Goal: Obtain resource: Obtain resource

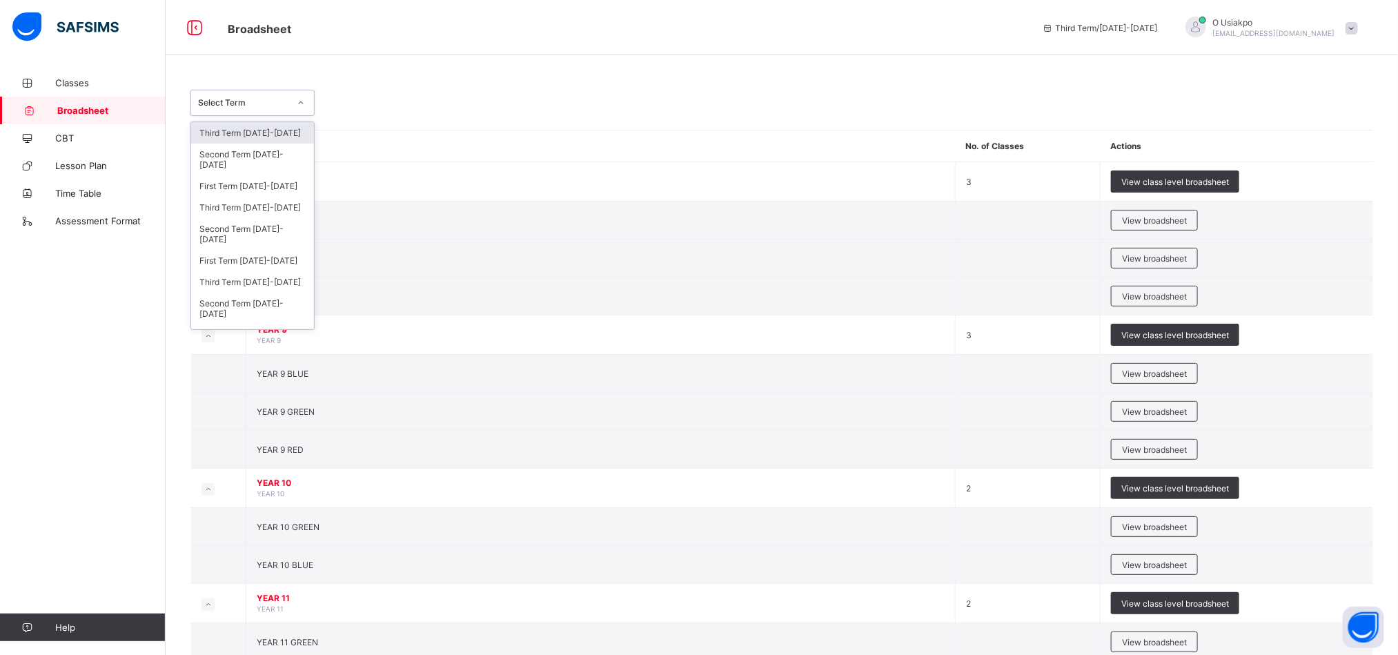
click at [279, 130] on div "Third Term 2025-2026" at bounding box center [252, 132] width 123 height 21
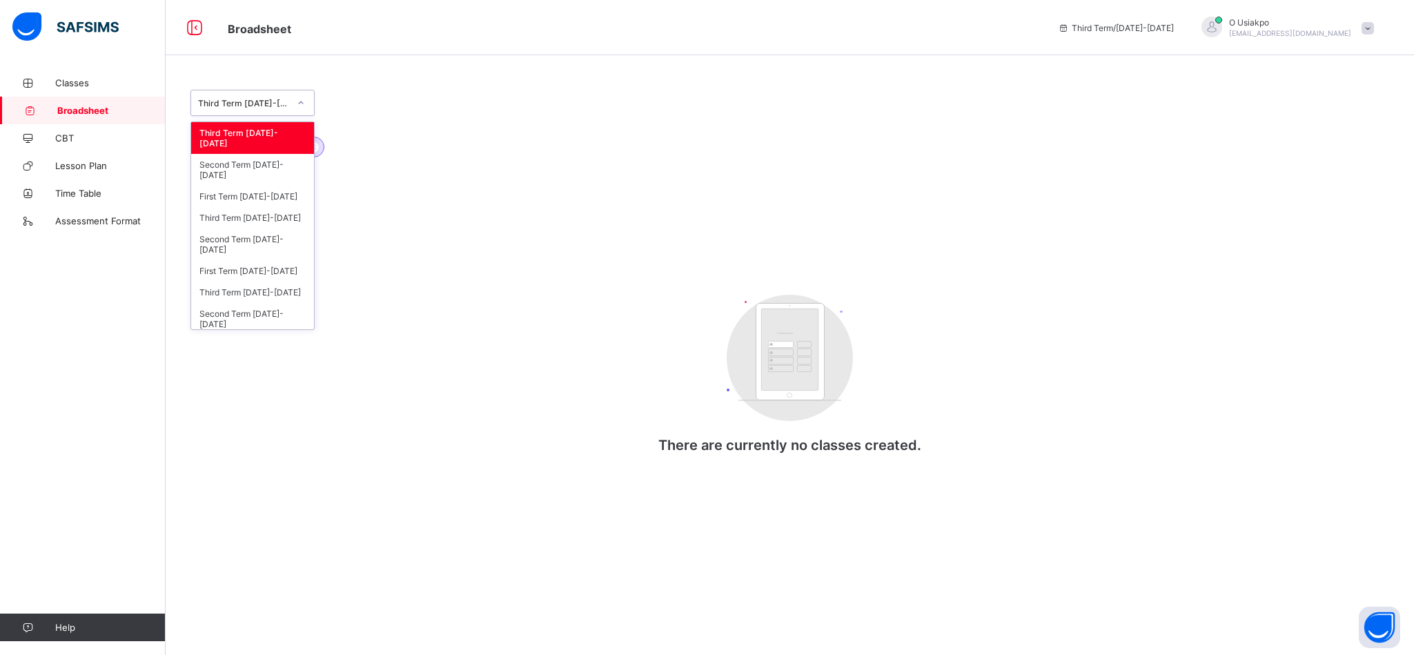
click at [273, 115] on div "Third Term 2025-2026" at bounding box center [252, 103] width 124 height 26
click at [271, 224] on div "Third Term 2024-2025" at bounding box center [252, 217] width 123 height 21
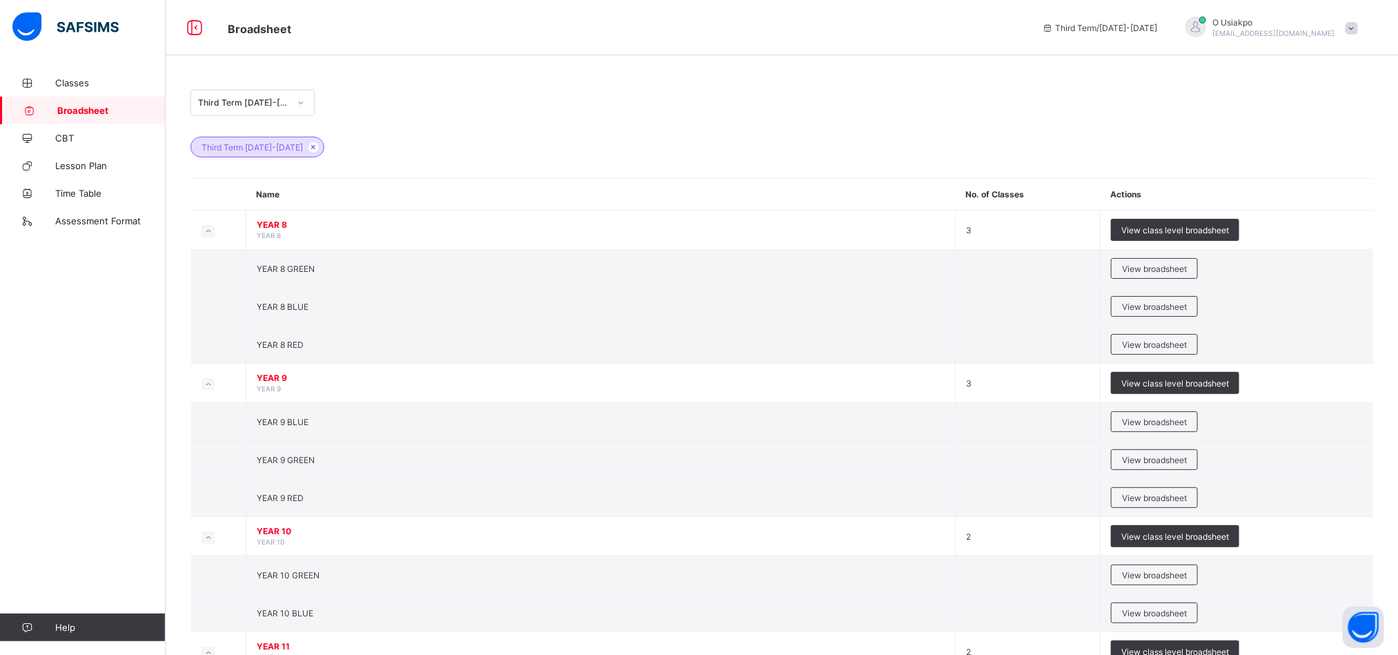
scroll to position [94, 0]
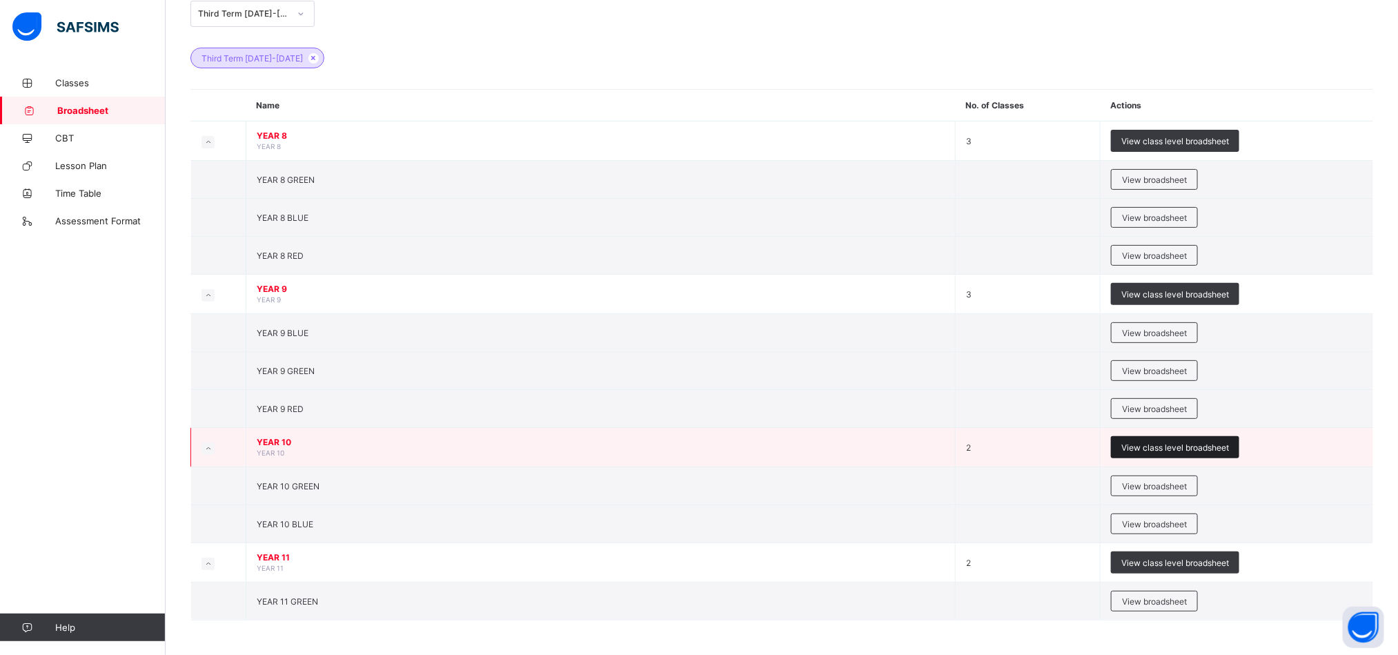
click at [1218, 450] on span "View class level broadsheet" at bounding box center [1175, 447] width 108 height 10
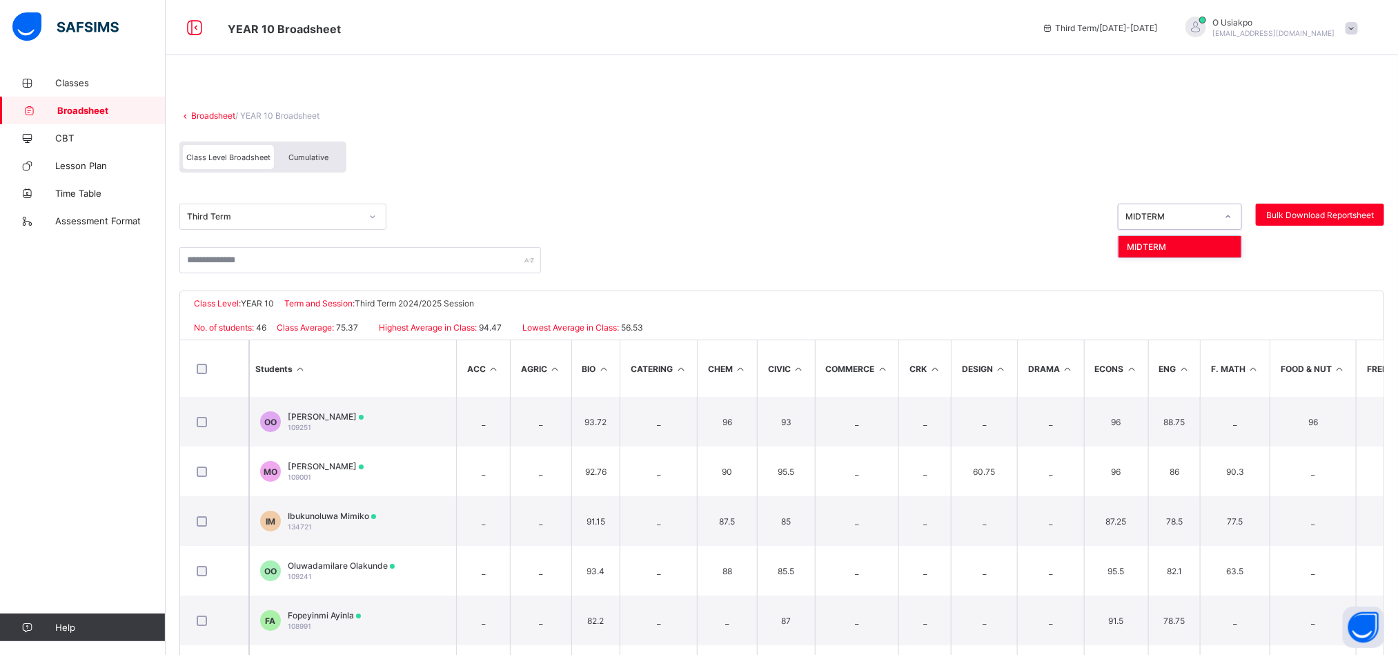
click at [1207, 215] on div "MIDTERM" at bounding box center [1170, 217] width 91 height 10
click at [324, 166] on div "Cumulative" at bounding box center [308, 157] width 69 height 24
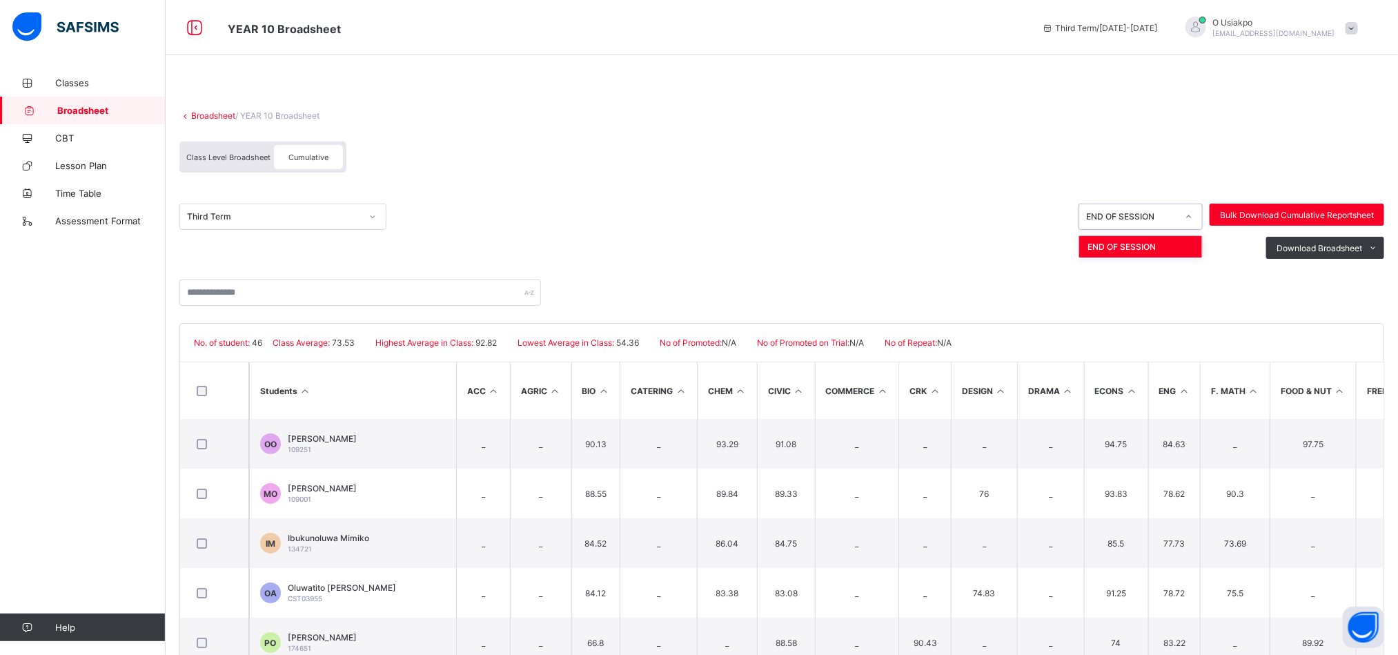
click at [1124, 212] on div "END OF SESSION" at bounding box center [1131, 217] width 91 height 10
click at [1182, 110] on div "Broadsheet / YEAR 10 Broadsheet" at bounding box center [781, 115] width 1204 height 10
click at [859, 251] on div "Download Broadsheet PDF Excel sheet" at bounding box center [781, 248] width 1204 height 22
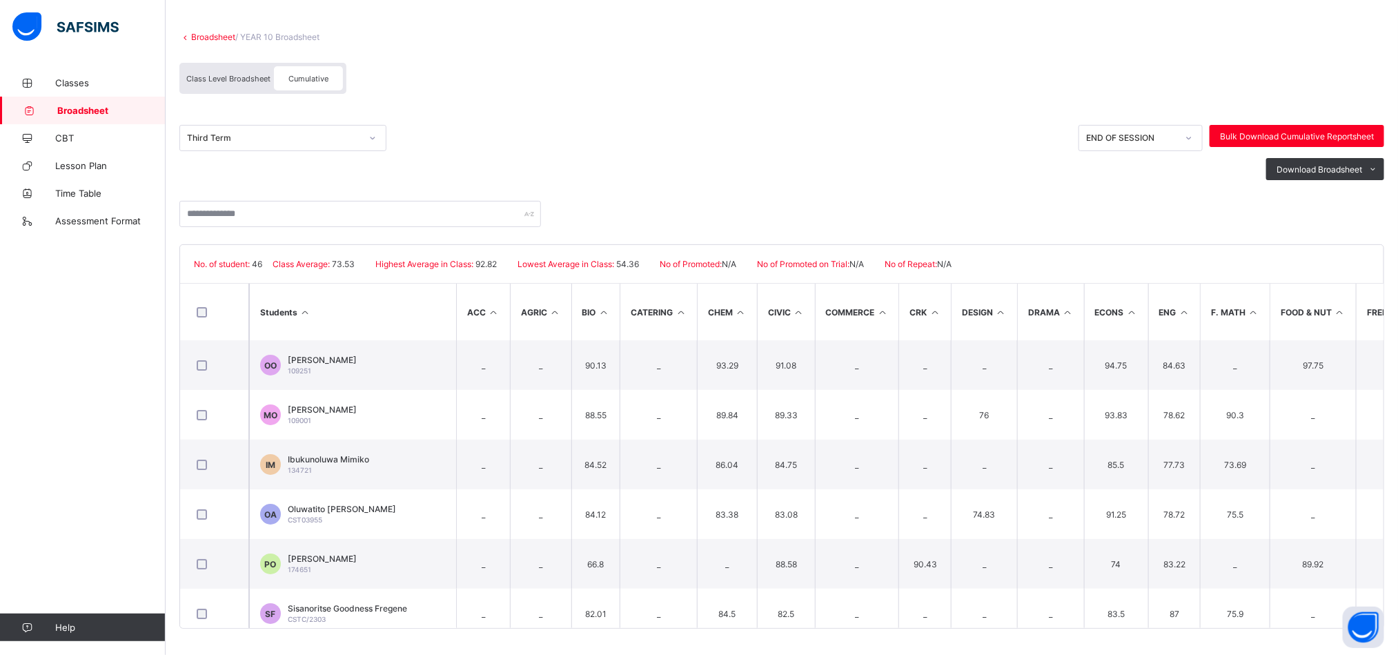
scroll to position [81, 0]
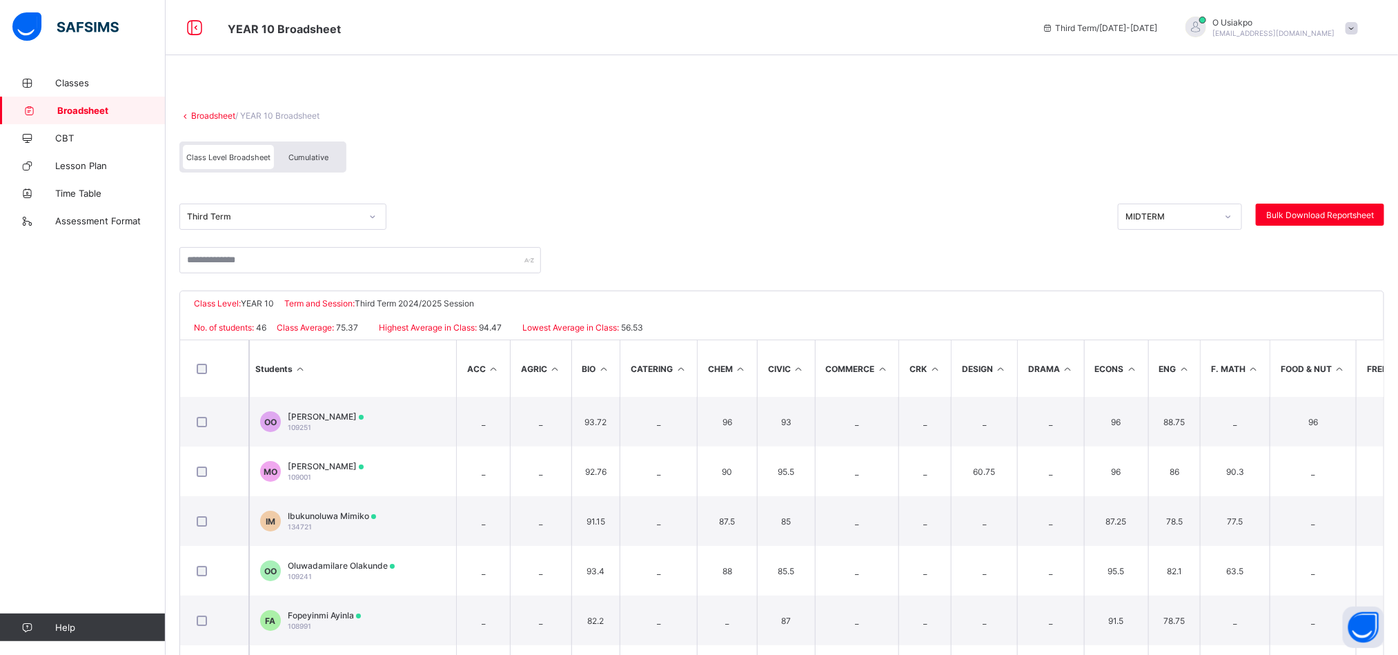
click at [784, 150] on div "Class Level Broadsheet Cumulative" at bounding box center [781, 161] width 1204 height 52
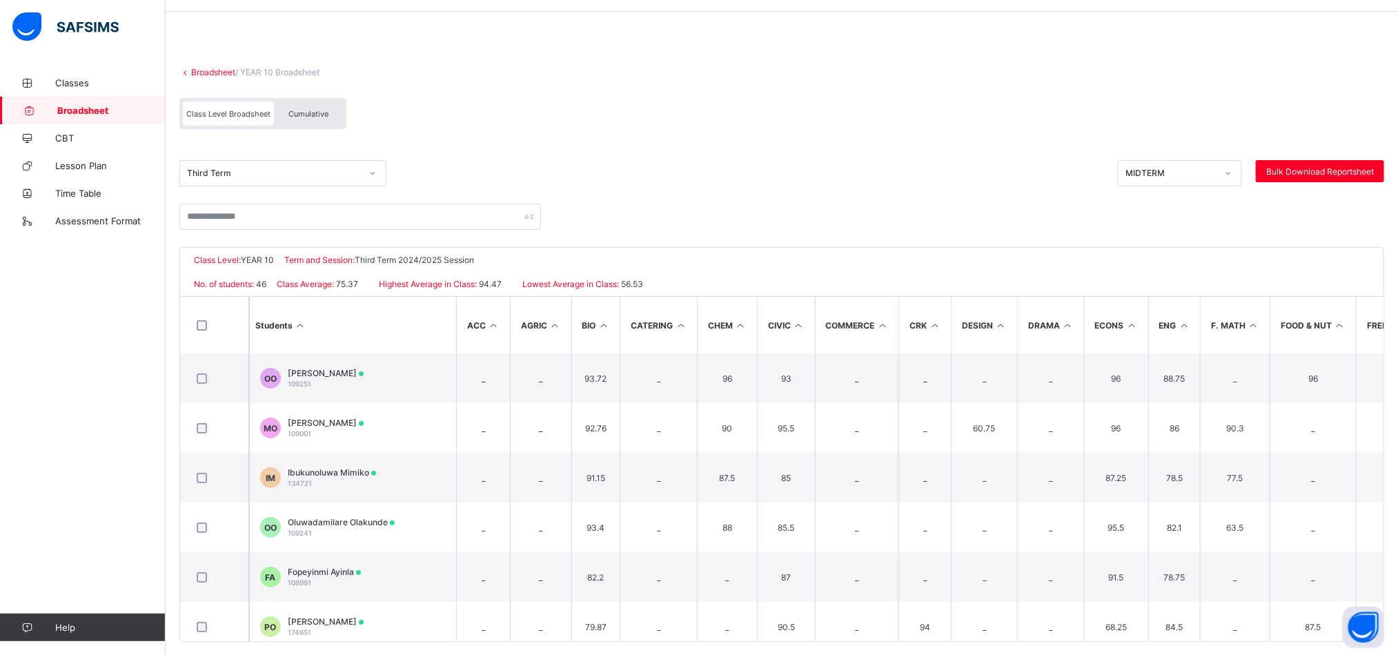
scroll to position [58, 0]
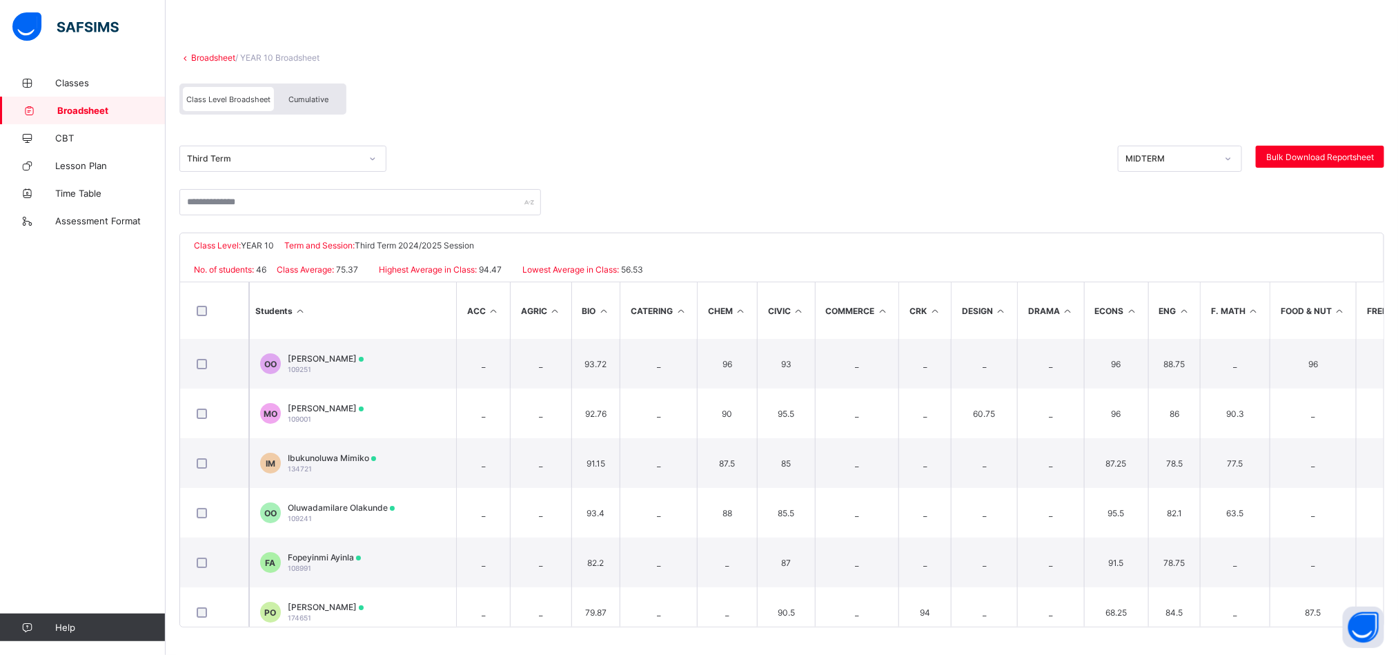
click at [230, 334] on th at bounding box center [214, 310] width 69 height 57
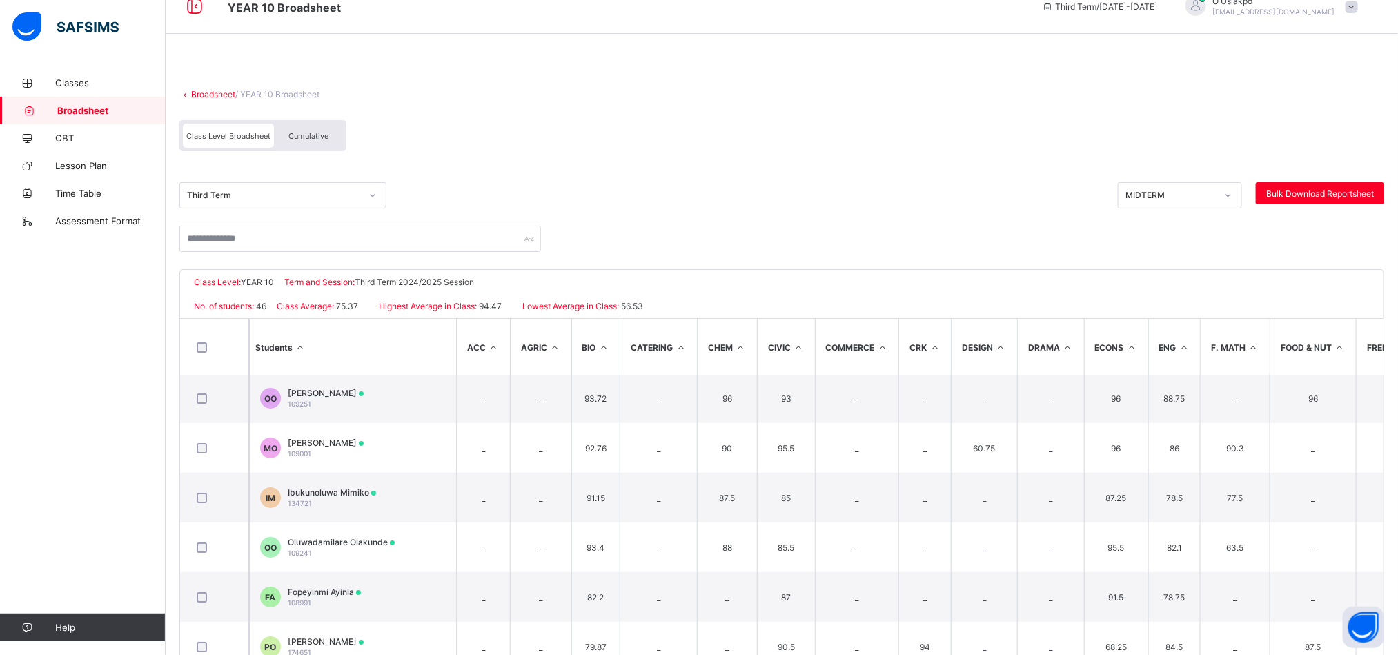
scroll to position [0, 0]
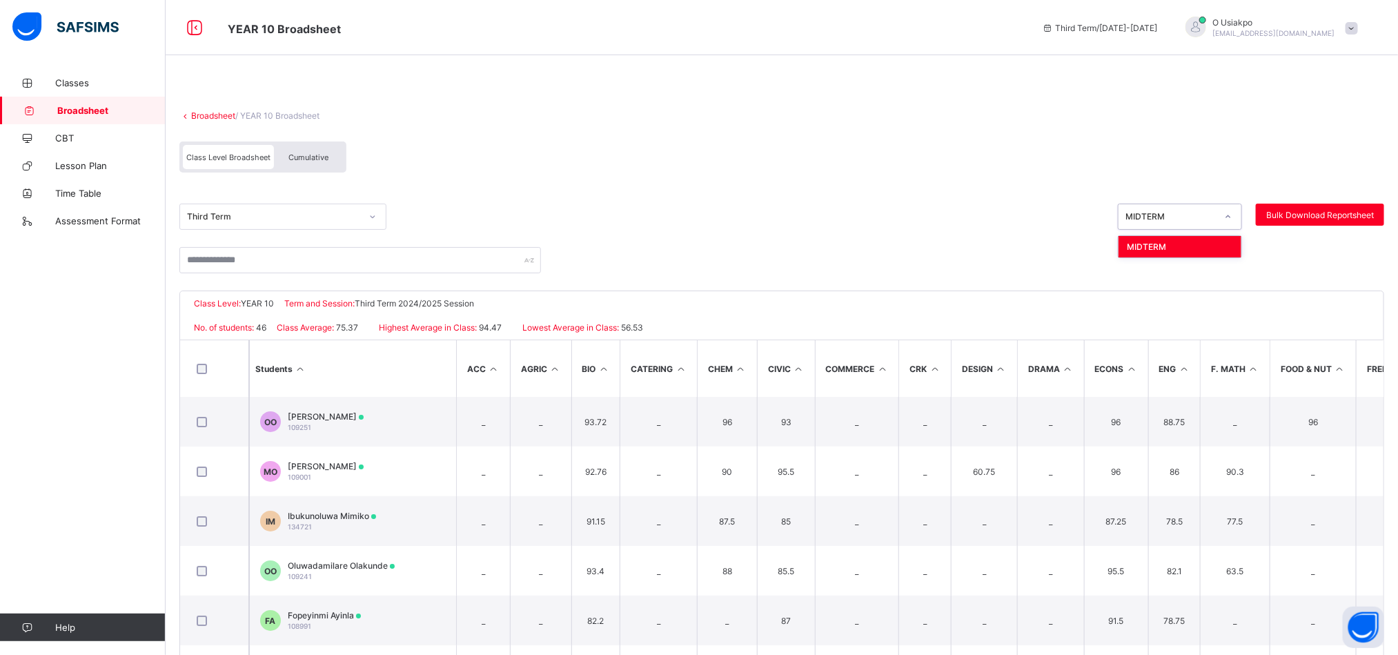
click at [1164, 217] on div "MIDTERM" at bounding box center [1170, 217] width 91 height 10
click at [331, 160] on div "Cumulative" at bounding box center [308, 157] width 69 height 24
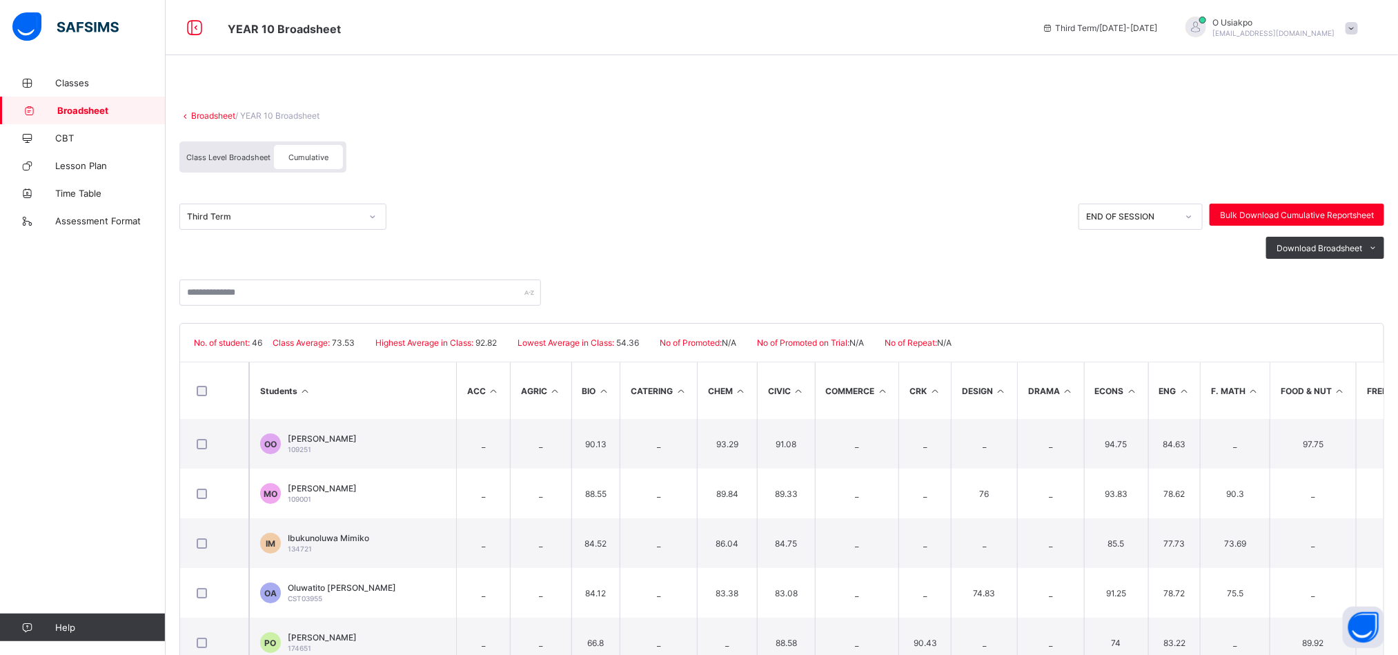
click at [247, 150] on div "Class Level Broadsheet" at bounding box center [228, 157] width 91 height 24
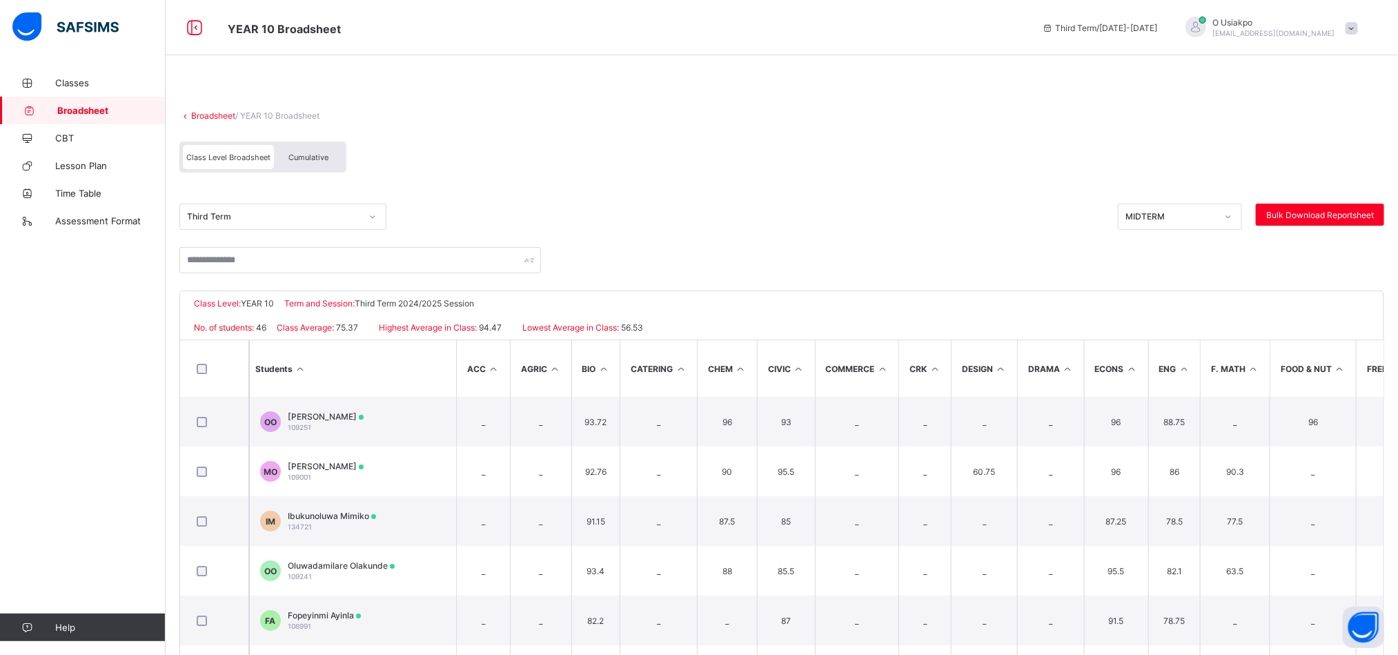
click at [396, 353] on th "Students" at bounding box center [352, 368] width 207 height 57
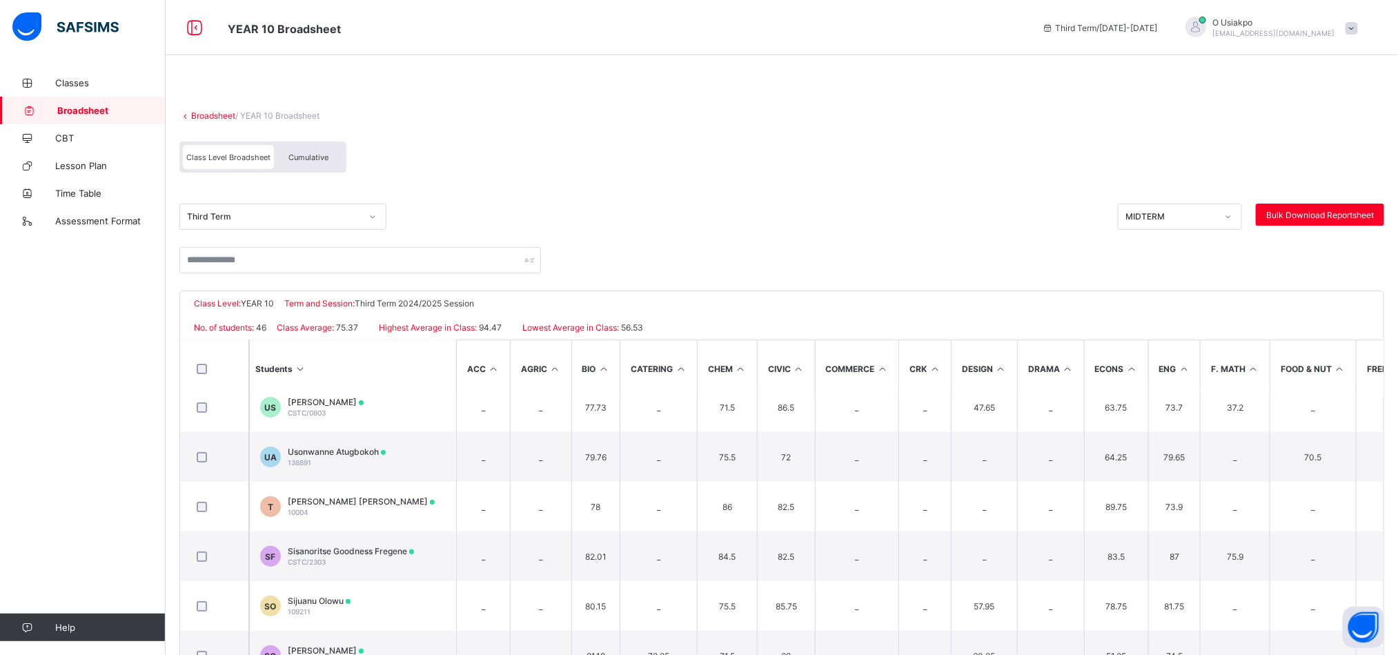
scroll to position [166, 0]
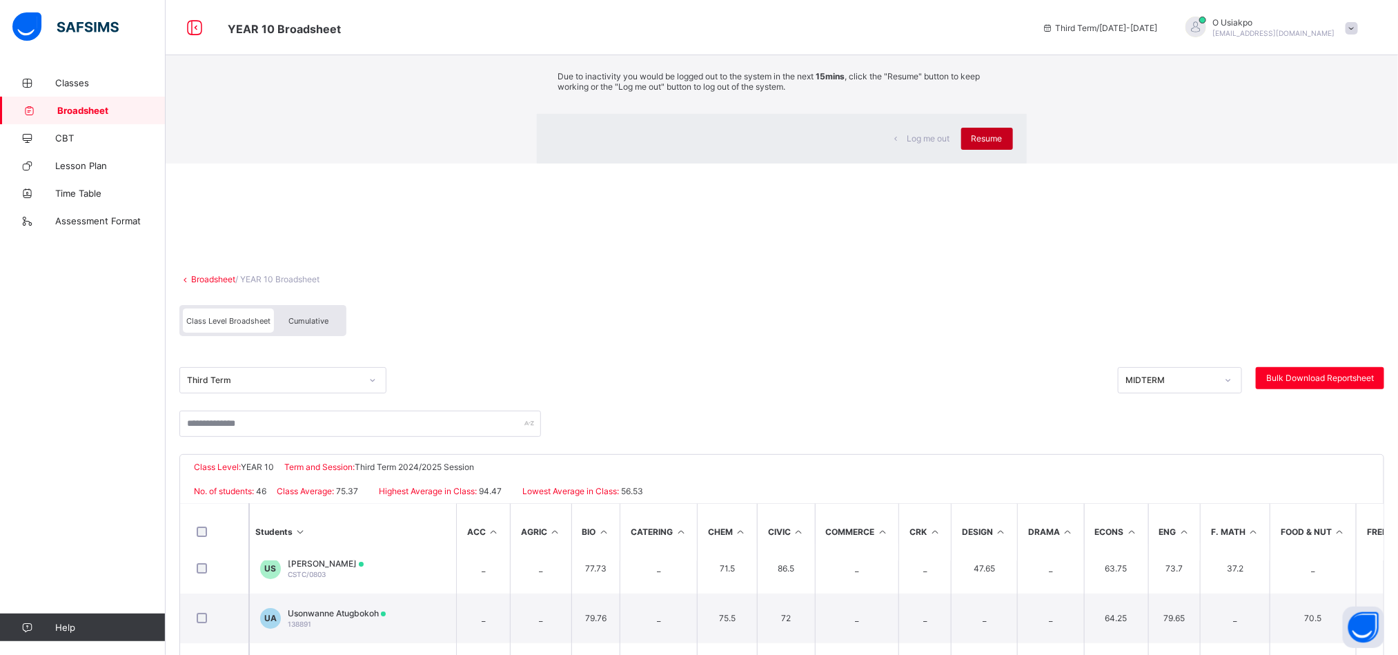
click at [971, 143] on span "Resume" at bounding box center [986, 138] width 31 height 10
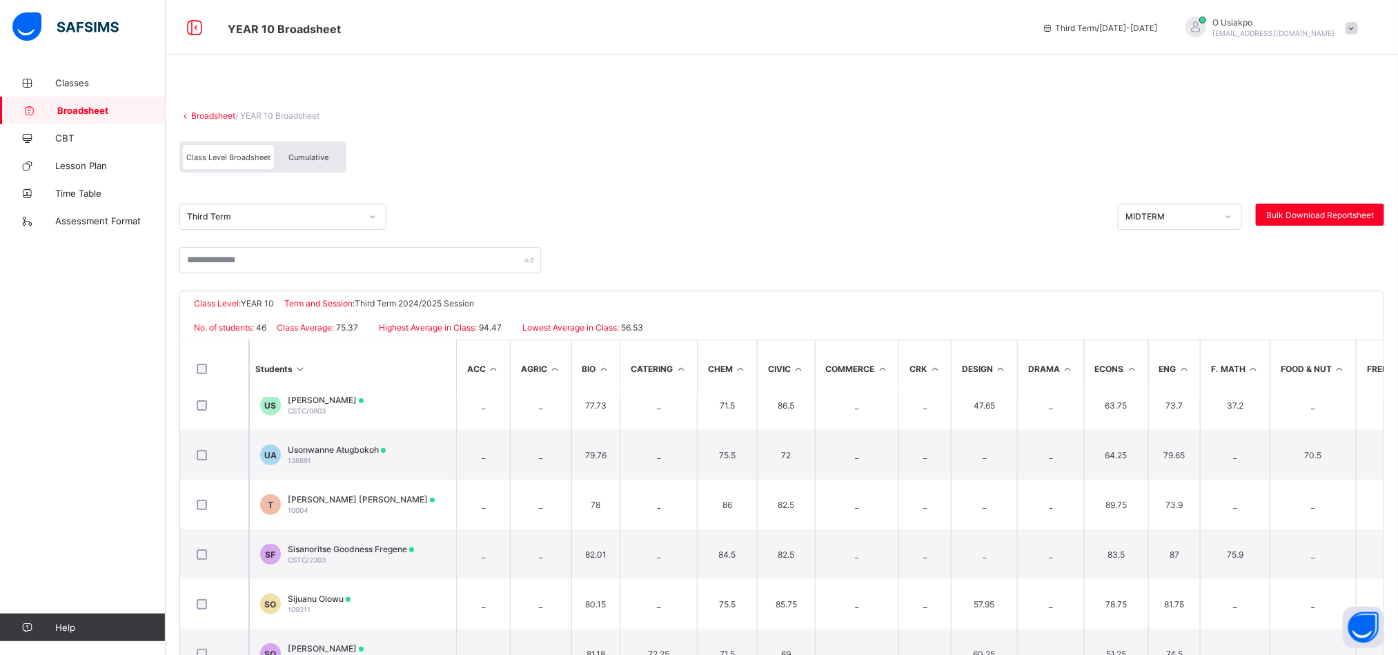
click at [1180, 216] on div "MIDTERM" at bounding box center [1170, 217] width 91 height 10
click at [290, 151] on div "Cumulative" at bounding box center [308, 157] width 69 height 24
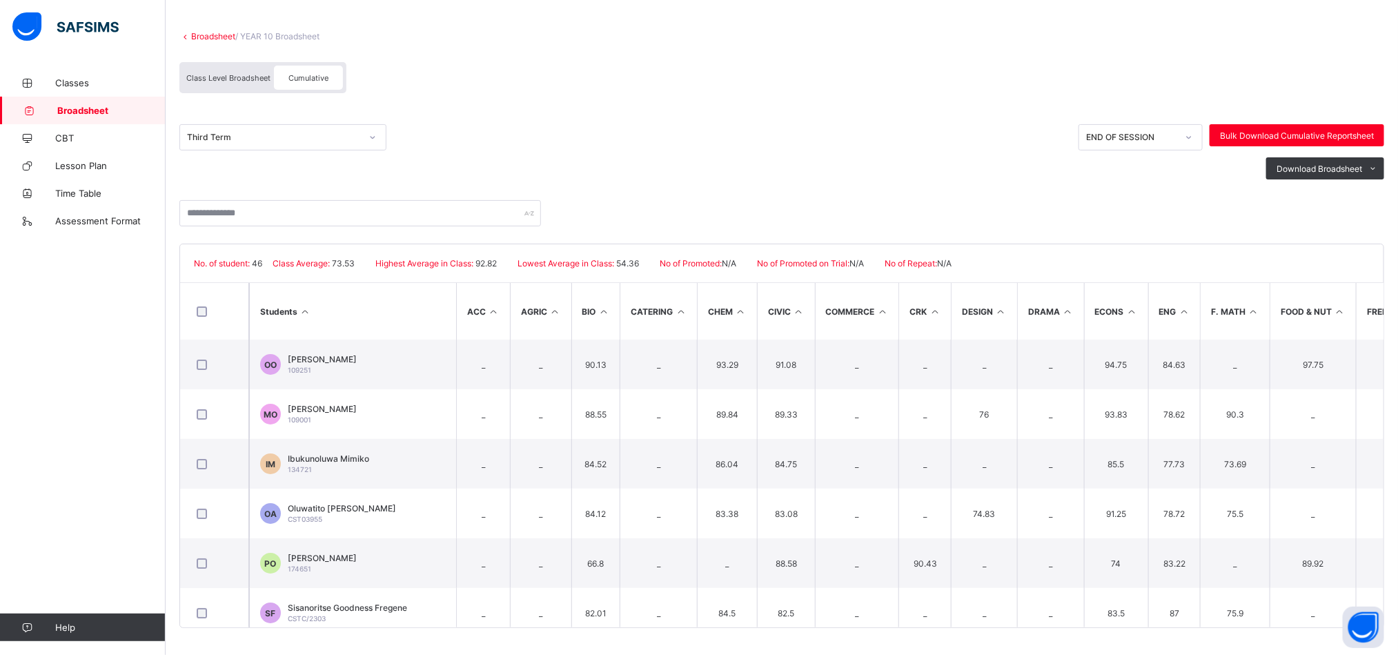
scroll to position [81, 0]
